Goal: Information Seeking & Learning: Understand process/instructions

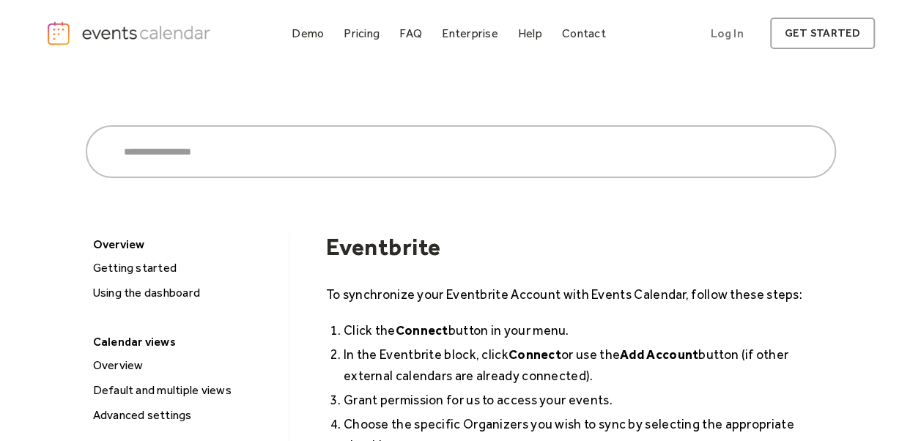
click at [434, 333] on strong "Connect" at bounding box center [421, 329] width 53 height 15
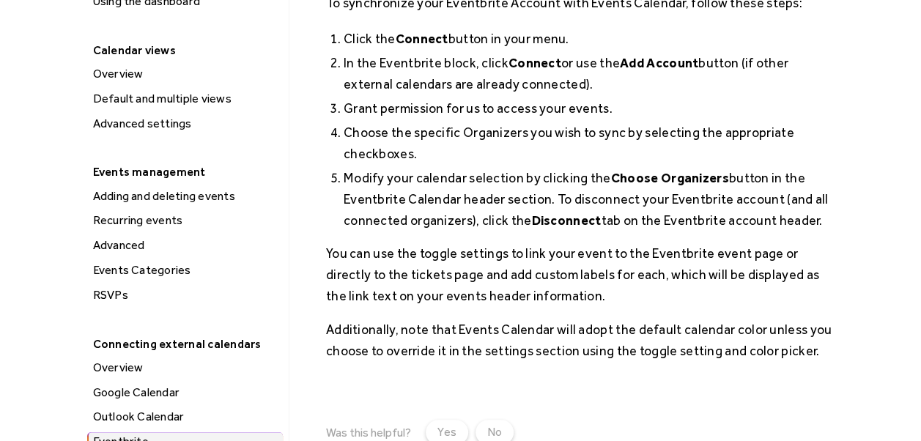
scroll to position [293, 0]
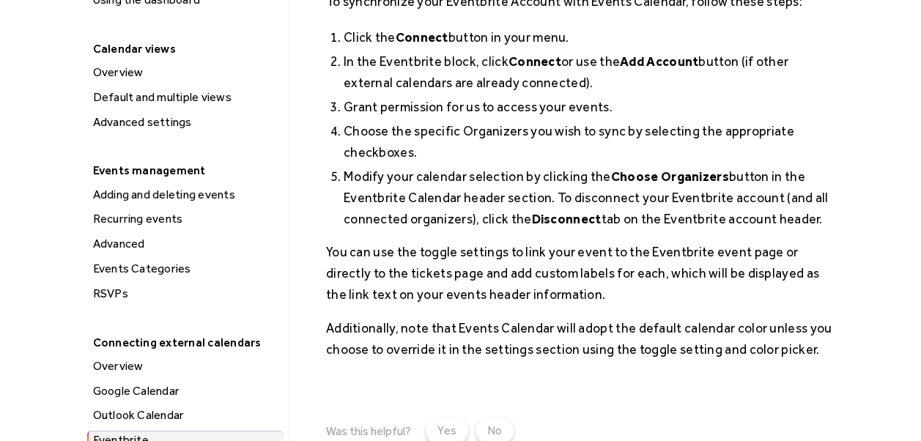
click at [167, 193] on div "Adding and deleting events" at bounding box center [186, 194] width 194 height 19
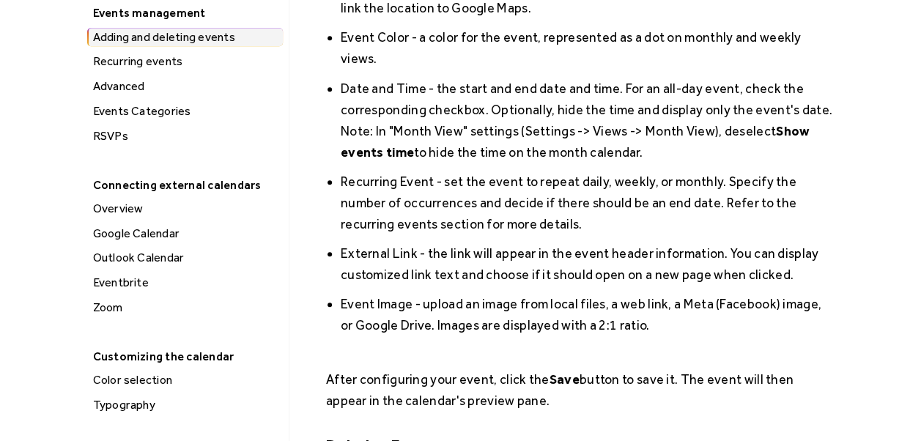
scroll to position [366, 0]
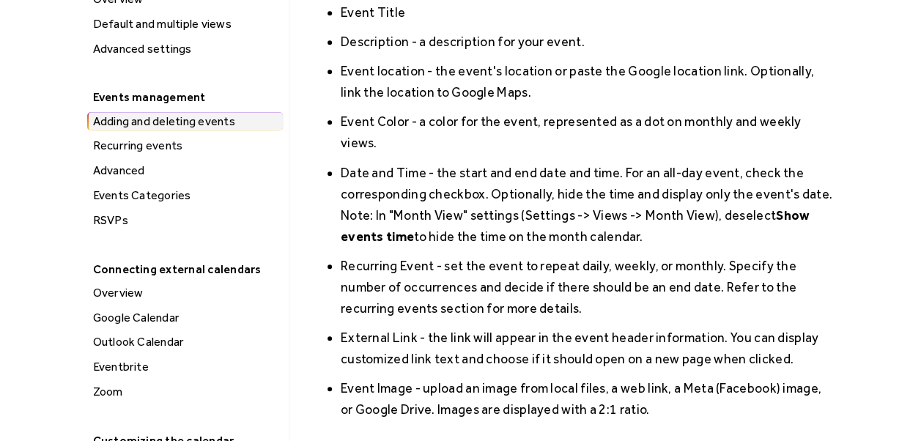
click at [154, 100] on div "Events management" at bounding box center [184, 97] width 196 height 23
click at [139, 97] on div "Events management" at bounding box center [184, 97] width 196 height 23
click at [248, 199] on div "Events Categories" at bounding box center [186, 195] width 194 height 19
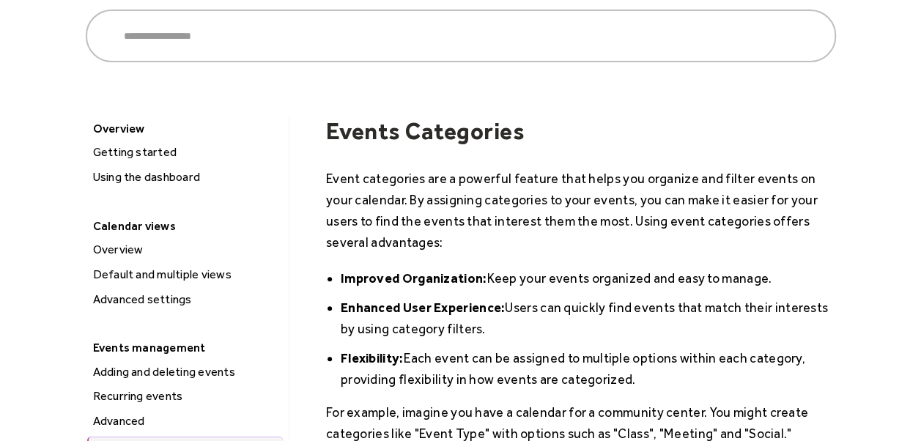
scroll to position [147, 0]
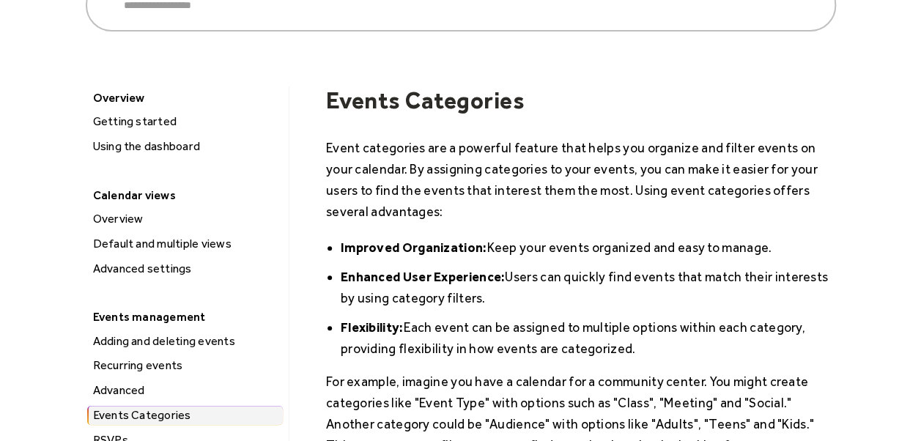
click at [154, 192] on div "Calendar views" at bounding box center [184, 195] width 196 height 23
click at [111, 195] on div "Calendar views" at bounding box center [184, 195] width 196 height 23
click at [130, 96] on div "Overview" at bounding box center [184, 97] width 196 height 23
drag, startPoint x: 406, startPoint y: 105, endPoint x: 405, endPoint y: 125, distance: 19.8
click at [407, 105] on h1 "Events Categories" at bounding box center [581, 100] width 510 height 28
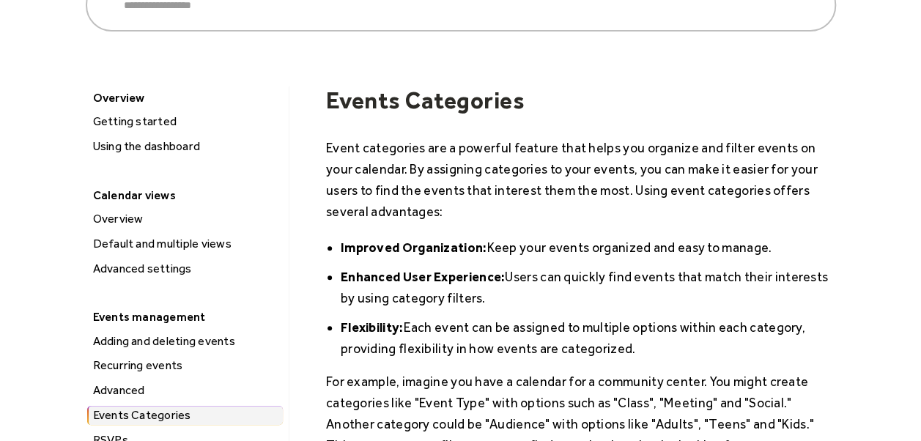
click at [114, 97] on div "Overview" at bounding box center [184, 97] width 196 height 23
click at [115, 114] on div "Getting started" at bounding box center [186, 121] width 194 height 19
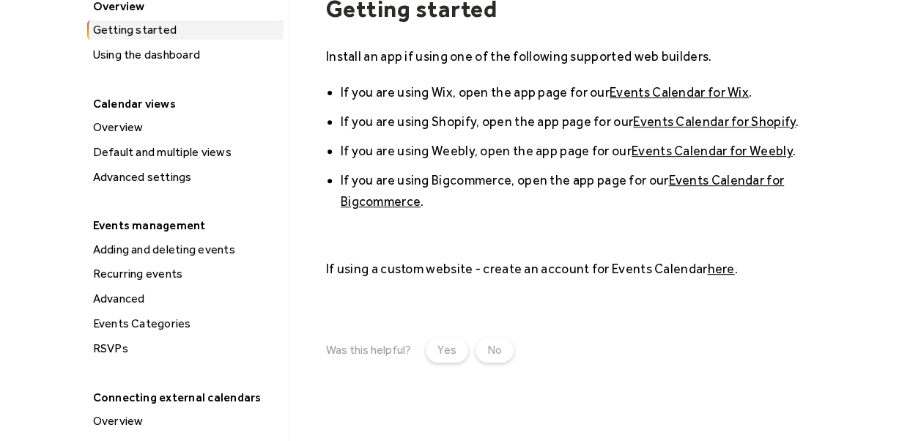
scroll to position [220, 0]
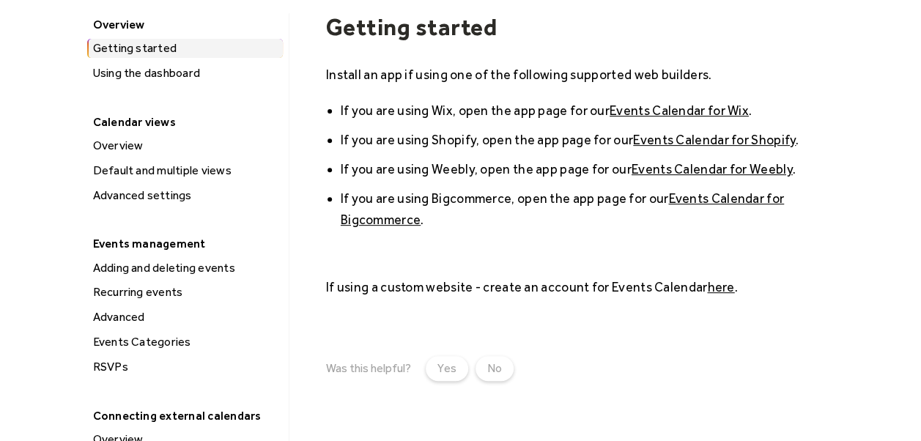
click at [149, 244] on div "Events management" at bounding box center [184, 243] width 196 height 23
click at [149, 248] on div "Events management" at bounding box center [184, 243] width 196 height 23
click at [192, 246] on div "Events management" at bounding box center [184, 243] width 196 height 23
click at [193, 268] on div "Adding and deleting events" at bounding box center [186, 268] width 194 height 19
